Goal: Information Seeking & Learning: Learn about a topic

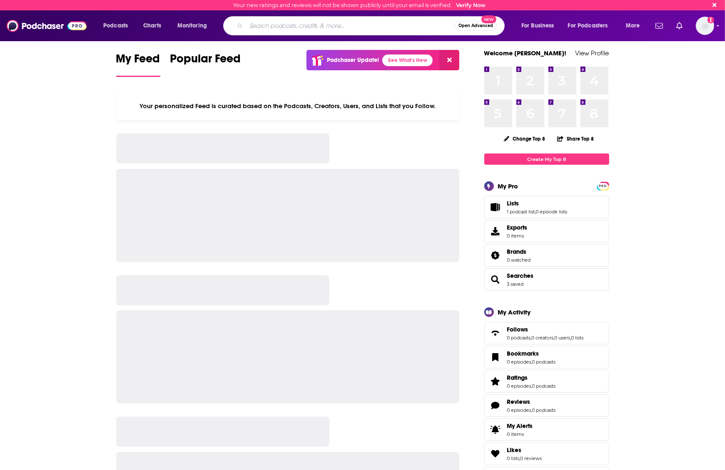
click at [322, 22] on input "Search podcasts, credits, & more..." at bounding box center [350, 25] width 209 height 13
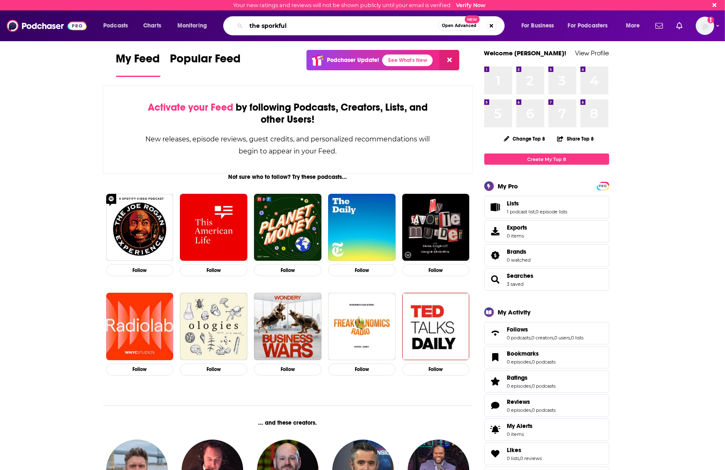
type input "the sporkful"
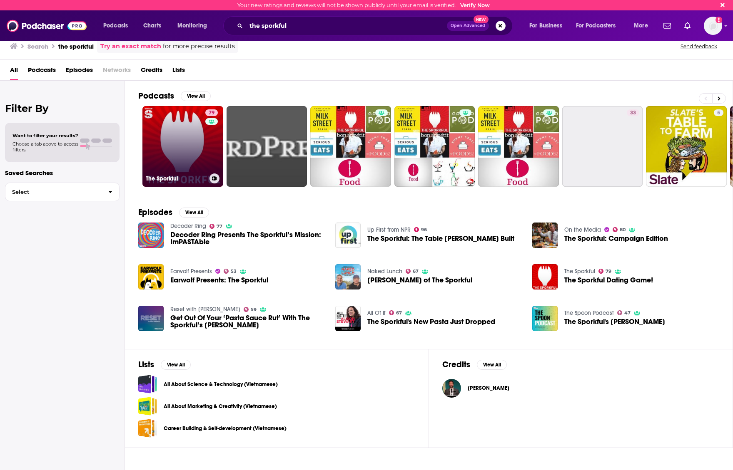
click at [196, 143] on link "79 The Sporkful" at bounding box center [182, 146] width 81 height 81
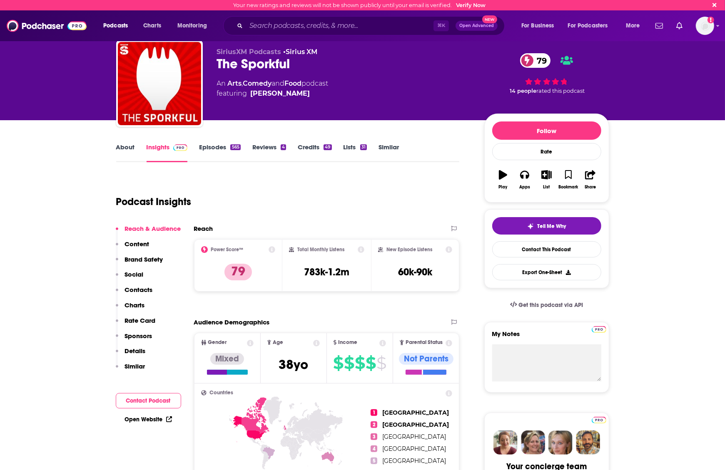
scroll to position [26, 0]
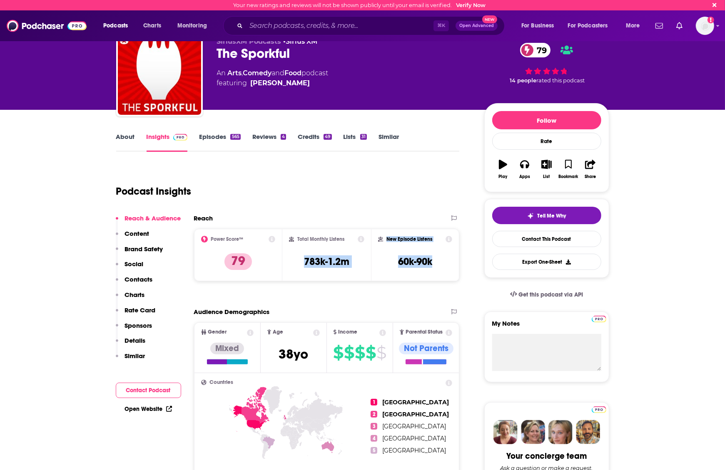
drag, startPoint x: 438, startPoint y: 261, endPoint x: 297, endPoint y: 264, distance: 140.8
click at [297, 264] on div "Power Score™ 79 Total Monthly Listens 783k-1.2m New Episode Listens 60k-90k" at bounding box center [327, 255] width 266 height 52
copy div "783k-1.2m New Episode Listens 60k-90k"
click at [328, 266] on h3 "783k-1.2m" at bounding box center [326, 262] width 45 height 12
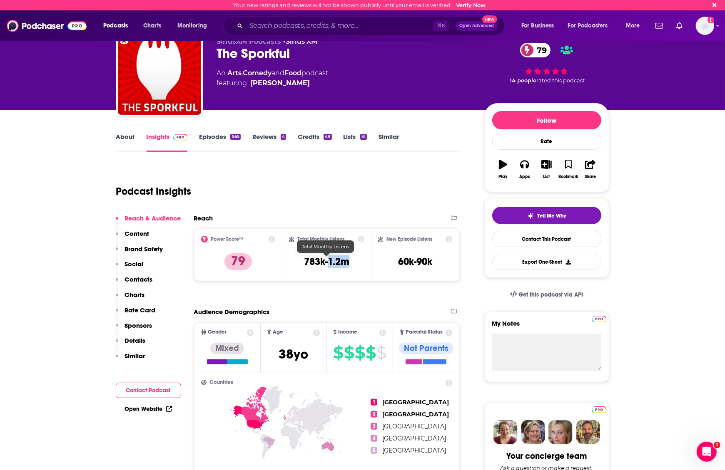
click at [328, 266] on h3 "783k-1.2m" at bounding box center [326, 262] width 45 height 12
click at [328, 264] on h3 "783k-1.2m" at bounding box center [326, 262] width 45 height 12
click at [323, 261] on h3 "783k-1.2m" at bounding box center [326, 262] width 45 height 12
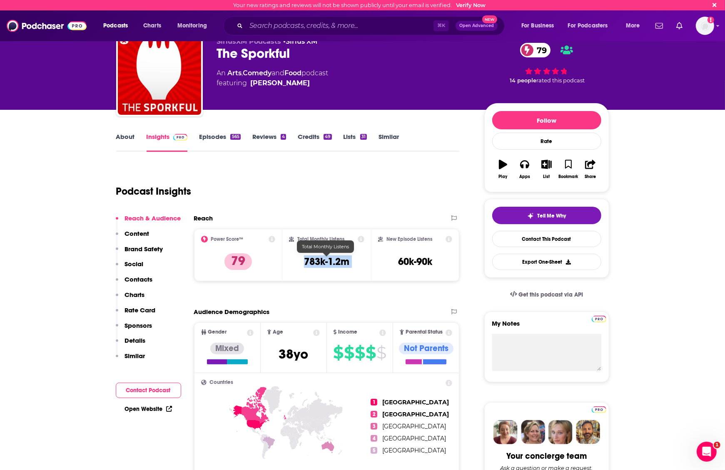
copy div "783k-1.2m"
drag, startPoint x: 445, startPoint y: 264, endPoint x: 296, endPoint y: 242, distance: 150.2
click at [296, 242] on div "Power Score™ 79 Total Monthly Listens 783k-1.2m New Episode Listens 60k-90k" at bounding box center [327, 255] width 266 height 52
copy div "Total Monthly Listens 783k-1.2m New Episode Listens 60k-90k"
click at [360, 170] on div "Podcast Insights" at bounding box center [284, 186] width 337 height 42
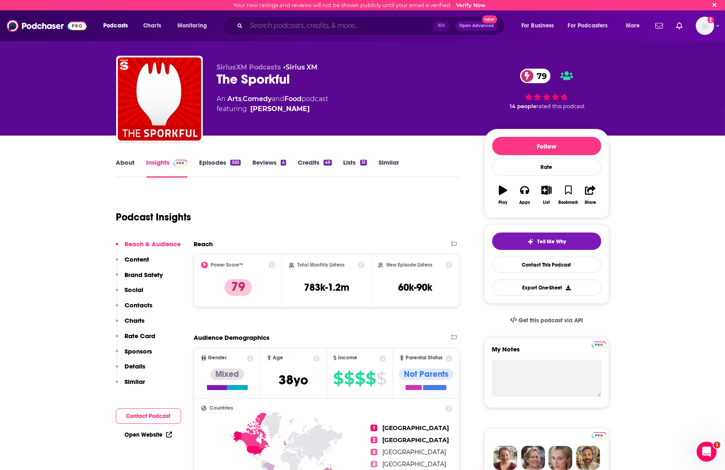
click at [296, 24] on input "Search podcasts, credits, & more..." at bounding box center [339, 25] width 187 height 13
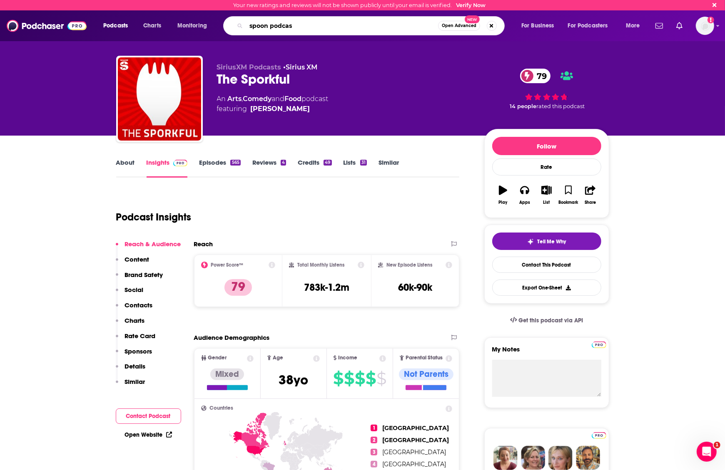
type input "spoon podcast"
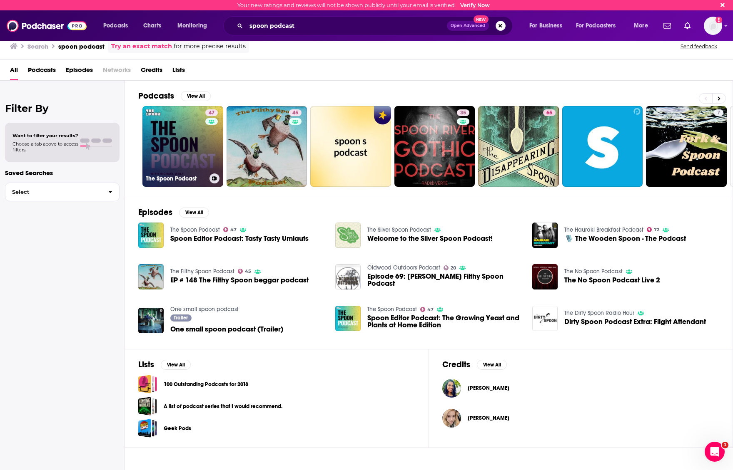
click at [185, 159] on link "47 The Spoon Podcast" at bounding box center [182, 146] width 81 height 81
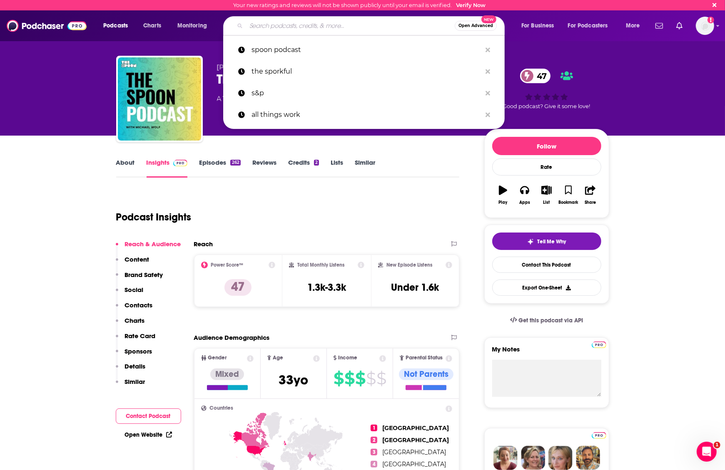
click at [291, 25] on input "Search podcasts, credits, & more..." at bounding box center [350, 25] width 209 height 13
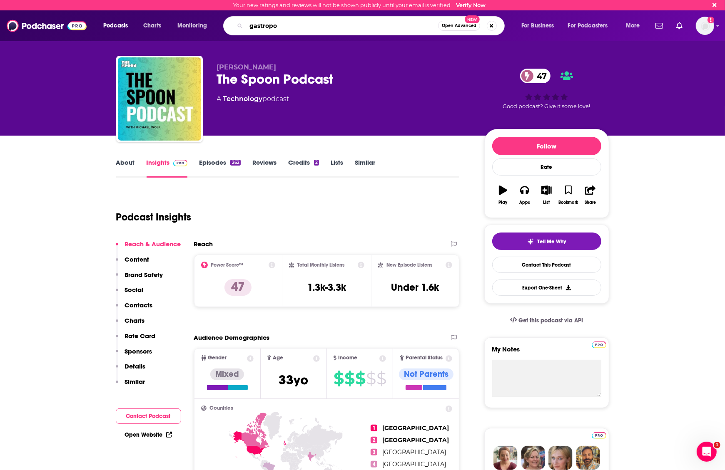
type input "gastropod"
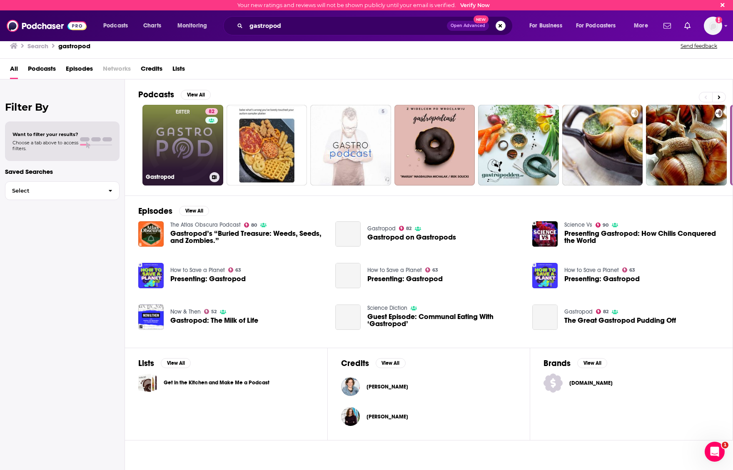
click at [179, 144] on link "82 Gastropod" at bounding box center [182, 145] width 81 height 81
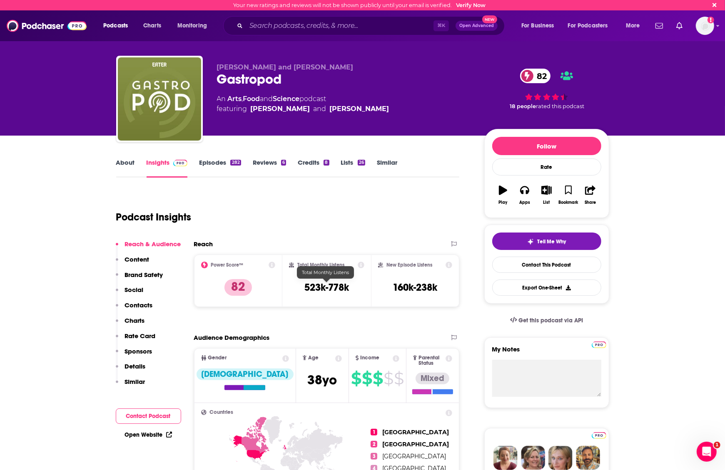
click at [343, 293] on h3 "523k-778k" at bounding box center [326, 287] width 45 height 12
drag, startPoint x: 352, startPoint y: 289, endPoint x: 302, endPoint y: 289, distance: 50.0
click at [302, 289] on div "Total Monthly Listens 523k-778k" at bounding box center [326, 281] width 75 height 38
copy h3 "523k-778k"
click at [338, 25] on input "Search podcasts, credits, & more..." at bounding box center [339, 25] width 187 height 13
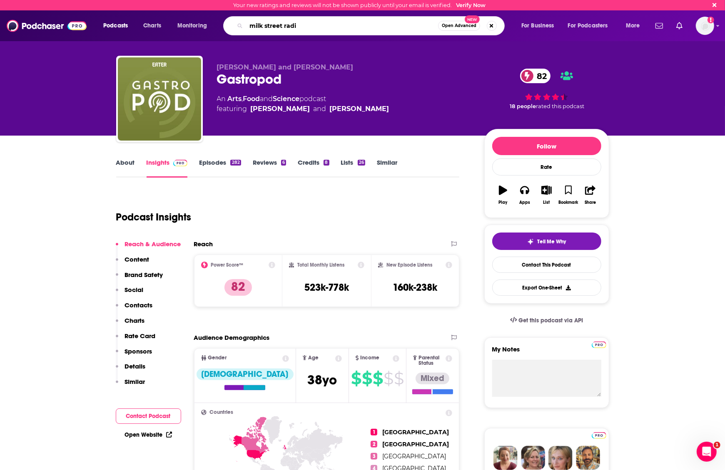
type input "milk street radio"
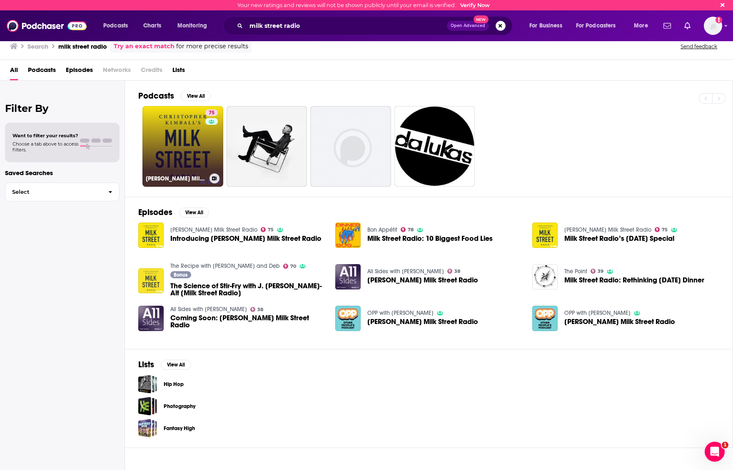
click at [177, 160] on link "75 [PERSON_NAME] Milk Street Radio" at bounding box center [182, 146] width 81 height 81
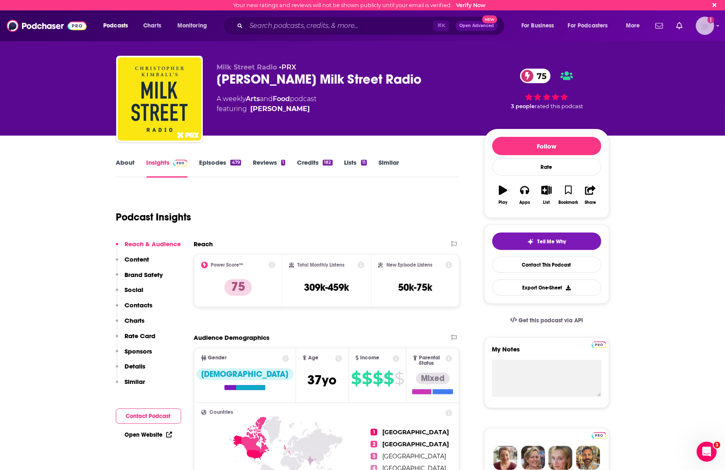
click at [707, 27] on img "Logged in as sgibby" at bounding box center [705, 26] width 18 height 18
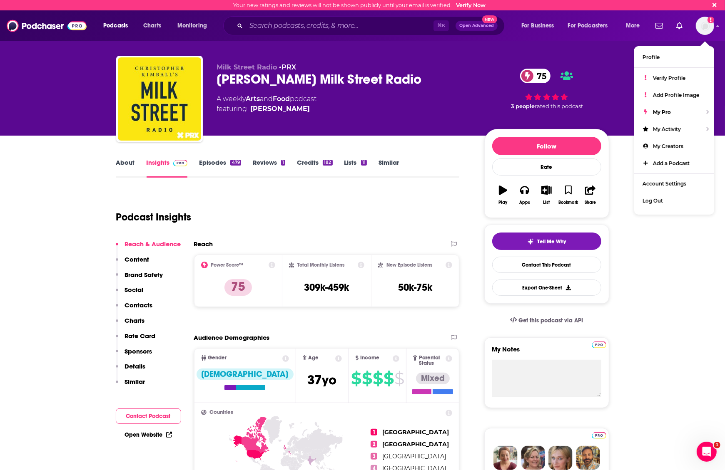
click at [598, 80] on div "75 3 people rated this podcast" at bounding box center [546, 89] width 125 height 52
